Goal: Information Seeking & Learning: Understand process/instructions

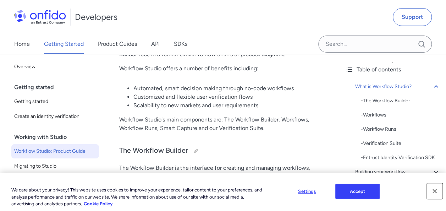
click at [435, 191] on button "Close" at bounding box center [435, 191] width 16 height 16
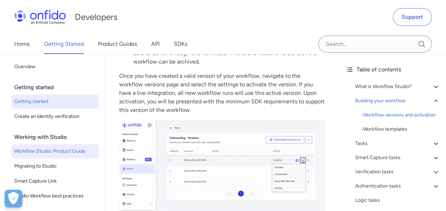
click at [45, 100] on span "Getting started" at bounding box center [55, 101] width 82 height 9
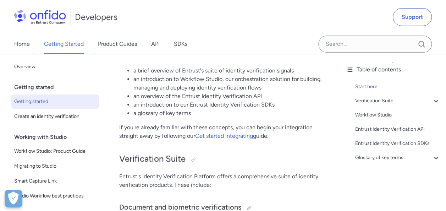
scroll to position [158, 0]
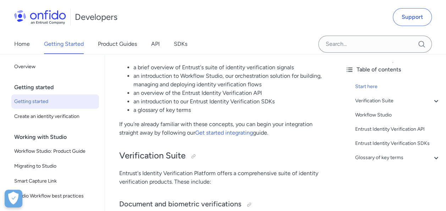
click at [247, 124] on p "If you're already familiar with these concepts, you can begin your integration …" at bounding box center [222, 128] width 206 height 17
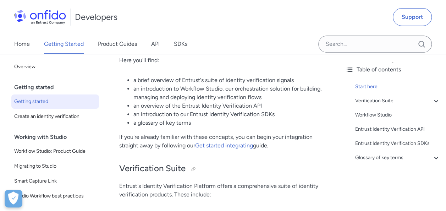
scroll to position [156, 0]
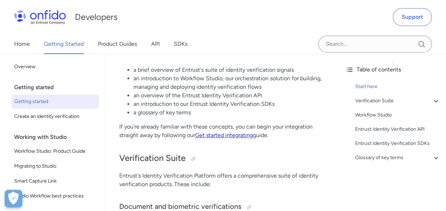
click at [246, 136] on link "Get started integrating" at bounding box center [224, 135] width 58 height 7
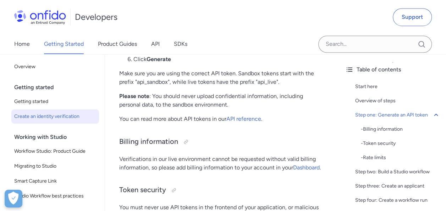
scroll to position [562, 0]
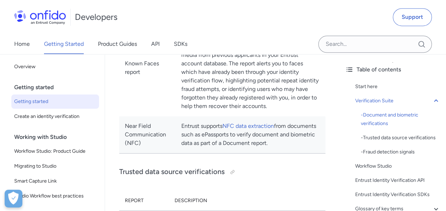
scroll to position [507, 0]
click at [381, 170] on div "Workflow Studio" at bounding box center [397, 166] width 85 height 9
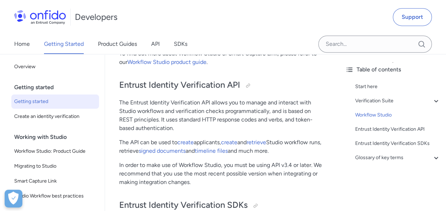
scroll to position [1514, 0]
click at [170, 65] on link "Workflow Studio product guide" at bounding box center [166, 61] width 79 height 7
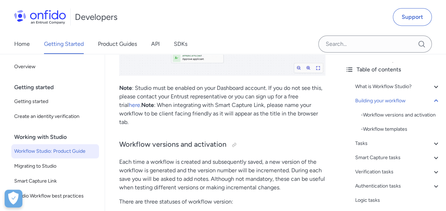
scroll to position [1182, 0]
click at [140, 101] on link "here" at bounding box center [134, 104] width 11 height 7
